Goal: Task Accomplishment & Management: Use online tool/utility

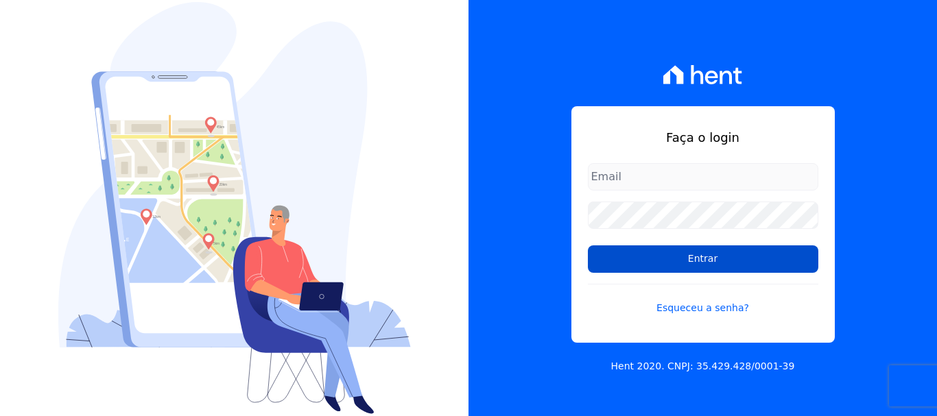
type input "[EMAIL_ADDRESS][DOMAIN_NAME]"
click at [714, 261] on input "Entrar" at bounding box center [703, 259] width 231 height 27
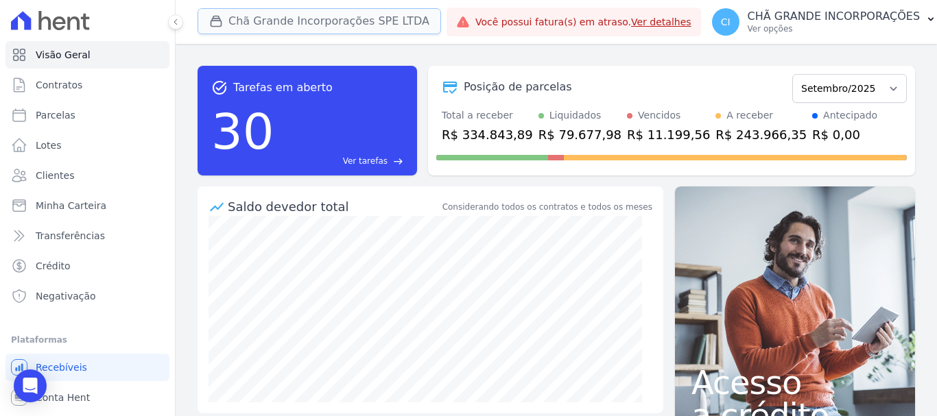
click at [293, 19] on button "Chã Grande Incorporações SPE LTDA" at bounding box center [320, 21] width 244 height 26
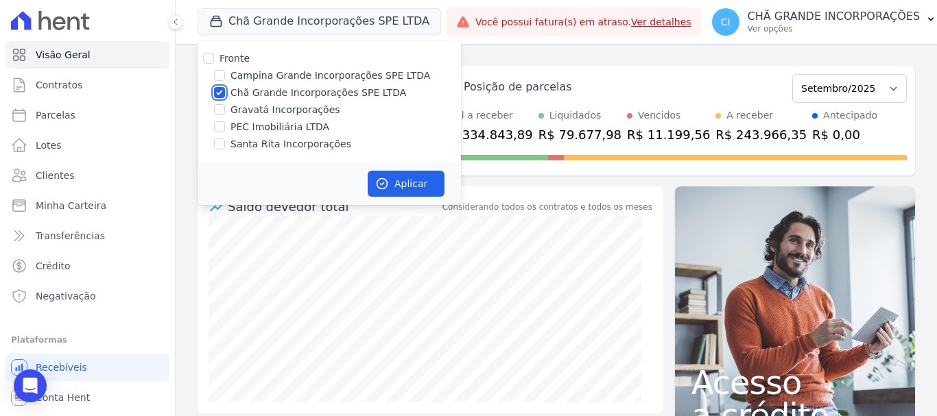
click at [218, 94] on input "Chã Grande Incorporações SPE LTDA" at bounding box center [219, 92] width 11 height 11
checkbox input "false"
click at [222, 75] on input "Campina Grande Incorporações SPE LTDA" at bounding box center [219, 75] width 11 height 11
checkbox input "true"
click at [406, 187] on button "Aplicar" at bounding box center [406, 184] width 77 height 26
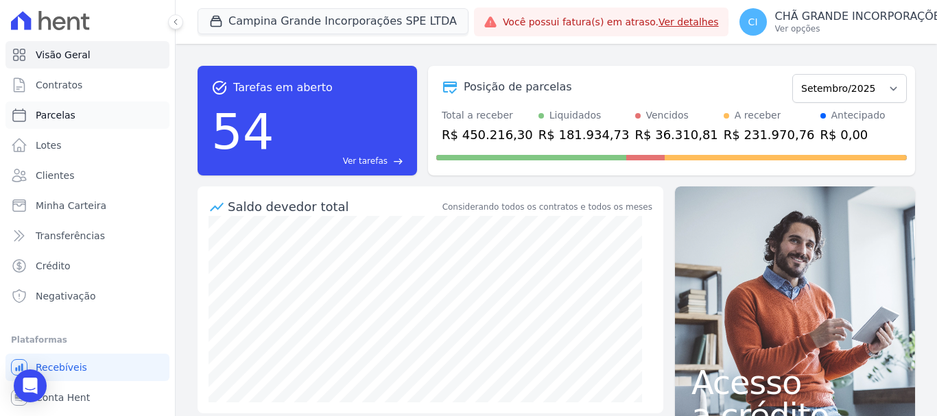
click at [71, 111] on span "Parcelas" at bounding box center [56, 115] width 40 height 14
select select
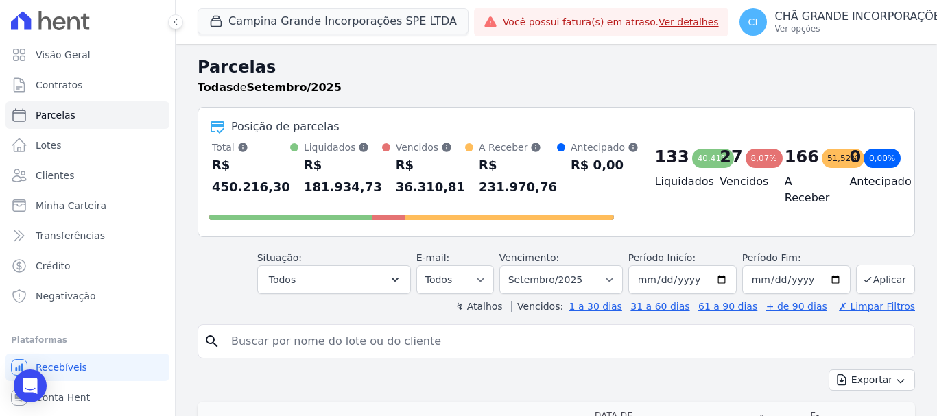
drag, startPoint x: 255, startPoint y: 344, endPoint x: 252, endPoint y: 333, distance: 10.7
click at [255, 343] on input "search" at bounding box center [566, 341] width 686 height 27
type input "CLAUDEVAN [PERSON_NAME] [PERSON_NAME]"
select select
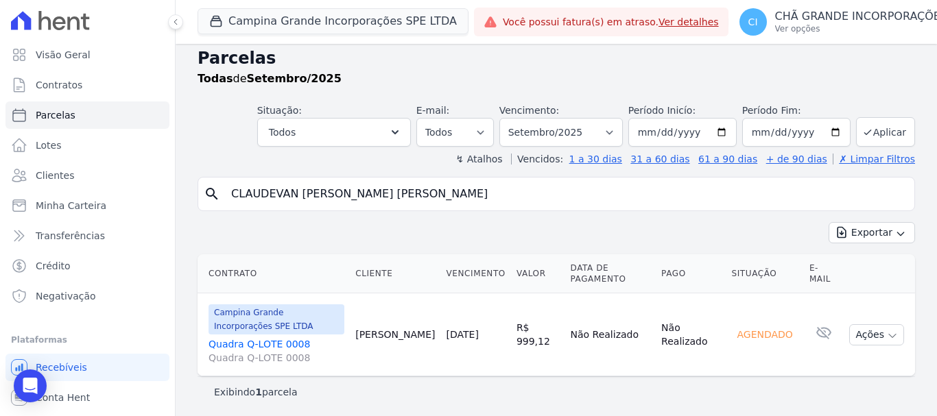
scroll to position [11, 0]
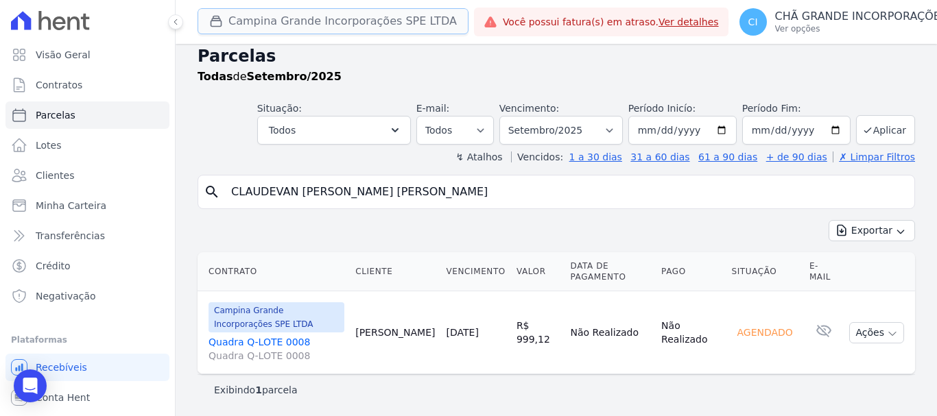
click at [242, 17] on button "Campina Grande Incorporações SPE LTDA" at bounding box center [333, 21] width 271 height 26
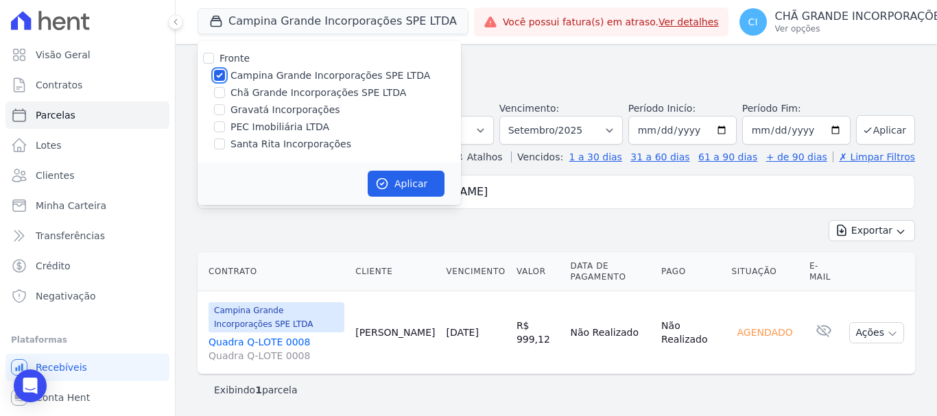
click at [220, 71] on input "Campina Grande Incorporações SPE LTDA" at bounding box center [219, 75] width 11 height 11
checkbox input "false"
click at [218, 109] on input "Gravatá Incorporações" at bounding box center [219, 109] width 11 height 11
checkbox input "true"
click at [414, 181] on button "Aplicar" at bounding box center [406, 184] width 77 height 26
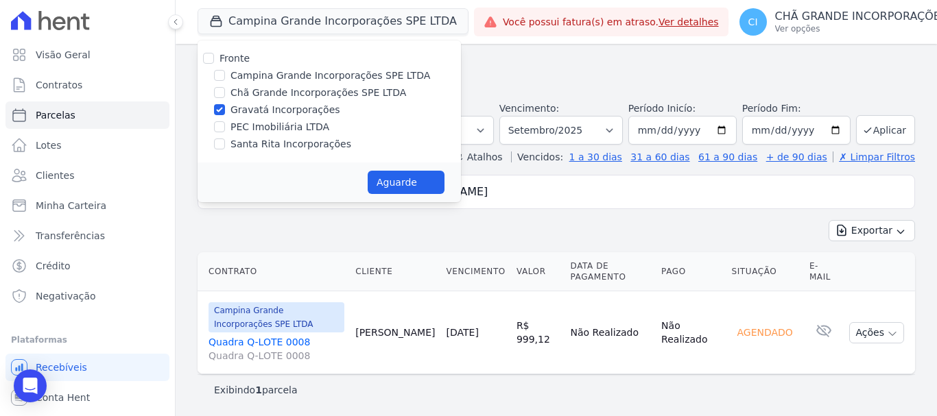
select select
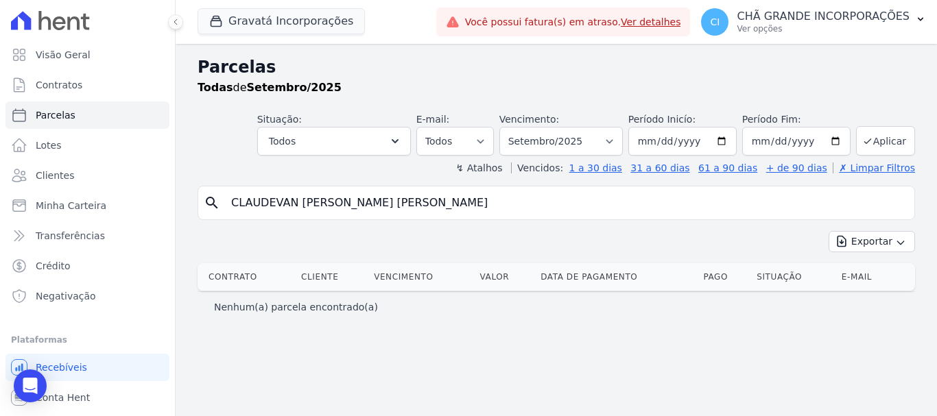
click at [379, 198] on input "CLAUDEVAN [PERSON_NAME] [PERSON_NAME]" at bounding box center [566, 202] width 686 height 27
click at [379, 200] on input "CLAUDEVAN [PERSON_NAME] [PERSON_NAME]" at bounding box center [566, 202] width 686 height 27
click at [379, 207] on input "[PERSON_NAME]" at bounding box center [566, 202] width 686 height 27
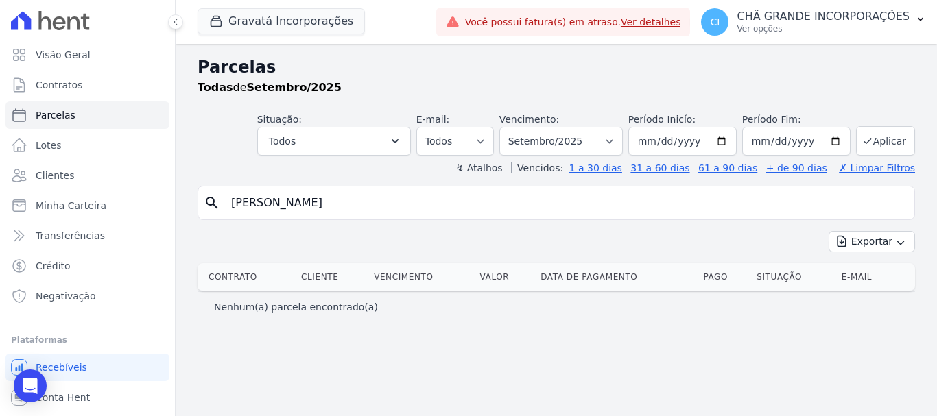
click at [388, 207] on input "[PERSON_NAME]" at bounding box center [566, 202] width 686 height 27
type input "[PERSON_NAME]"
select select
click at [375, 203] on input "[PERSON_NAME]" at bounding box center [566, 202] width 686 height 27
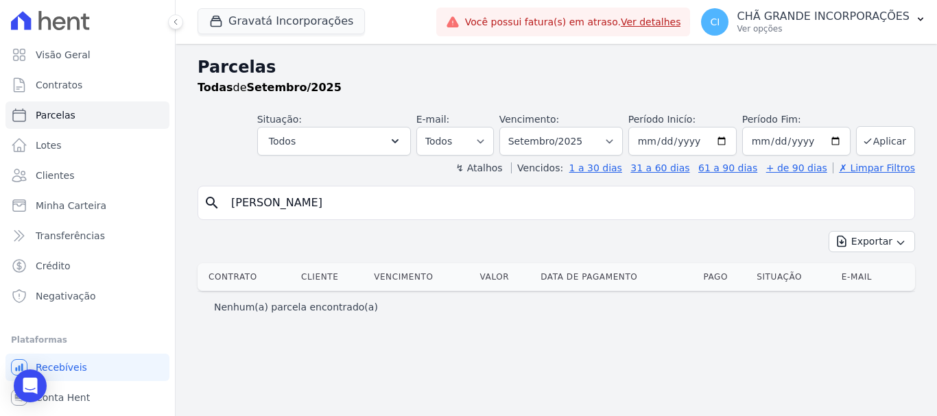
click at [375, 203] on input "[PERSON_NAME]" at bounding box center [566, 202] width 686 height 27
click at [272, 19] on button "Gravatá Incorporações" at bounding box center [281, 21] width 167 height 26
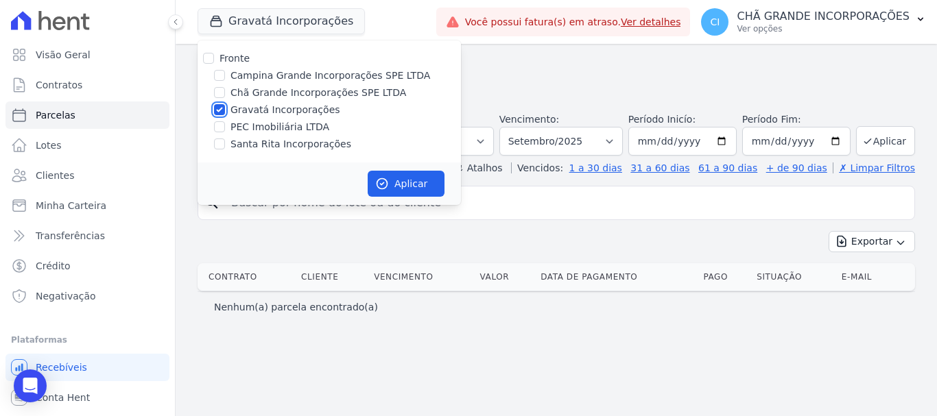
click at [218, 110] on input "Gravatá Incorporações" at bounding box center [219, 109] width 11 height 11
checkbox input "false"
click at [217, 91] on input "Chã Grande Incorporações SPE LTDA" at bounding box center [219, 92] width 11 height 11
checkbox input "true"
click at [396, 186] on button "Aplicar" at bounding box center [406, 184] width 77 height 26
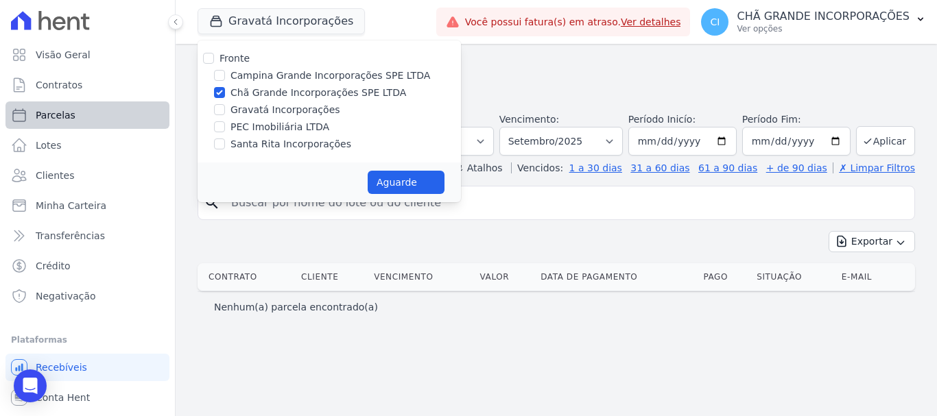
select select
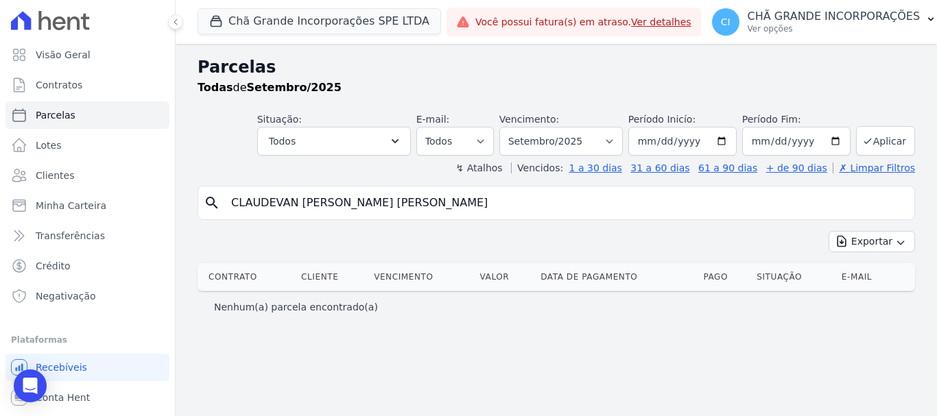
click at [371, 204] on input "CLAUDEVAN [PERSON_NAME] [PERSON_NAME]" at bounding box center [566, 202] width 686 height 27
click at [371, 203] on input "CLAUDEVAN [PERSON_NAME] [PERSON_NAME]" at bounding box center [566, 202] width 686 height 27
click at [371, 204] on input "CLAUDEVAN [PERSON_NAME] [PERSON_NAME]" at bounding box center [566, 202] width 686 height 27
type input "[PERSON_NAME]"
select select
